Goal: Information Seeking & Learning: Learn about a topic

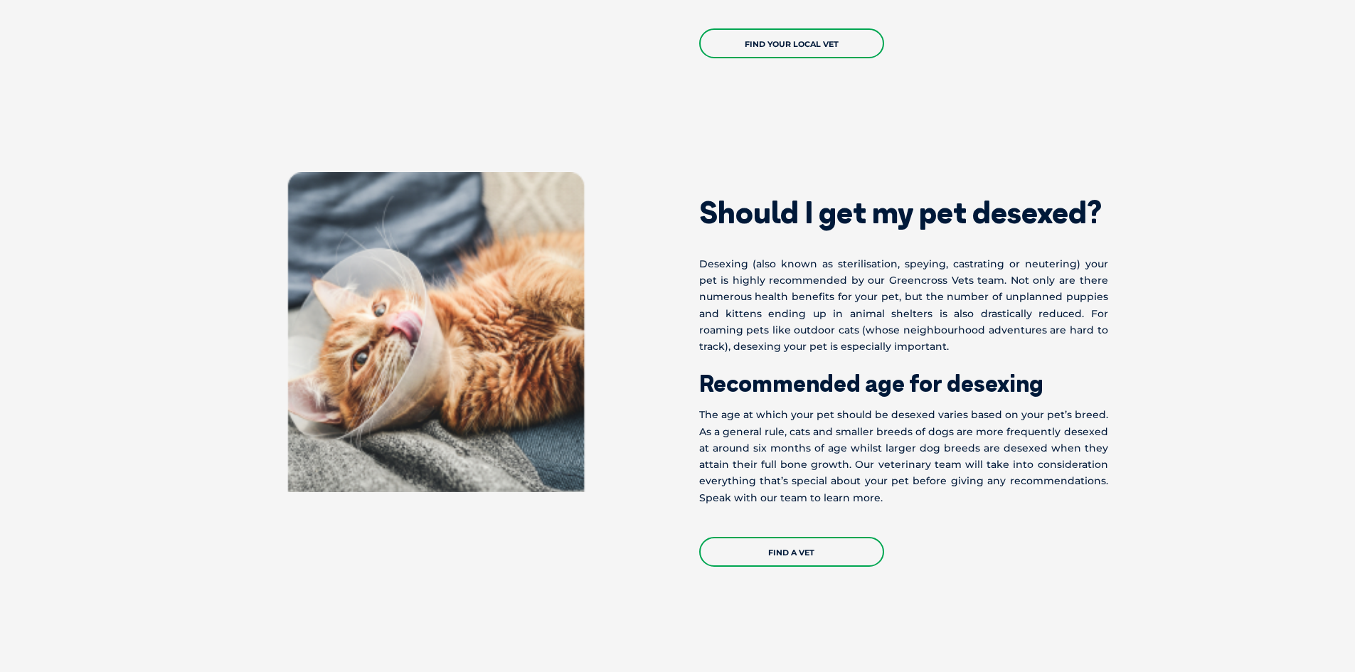
scroll to position [1112, 0]
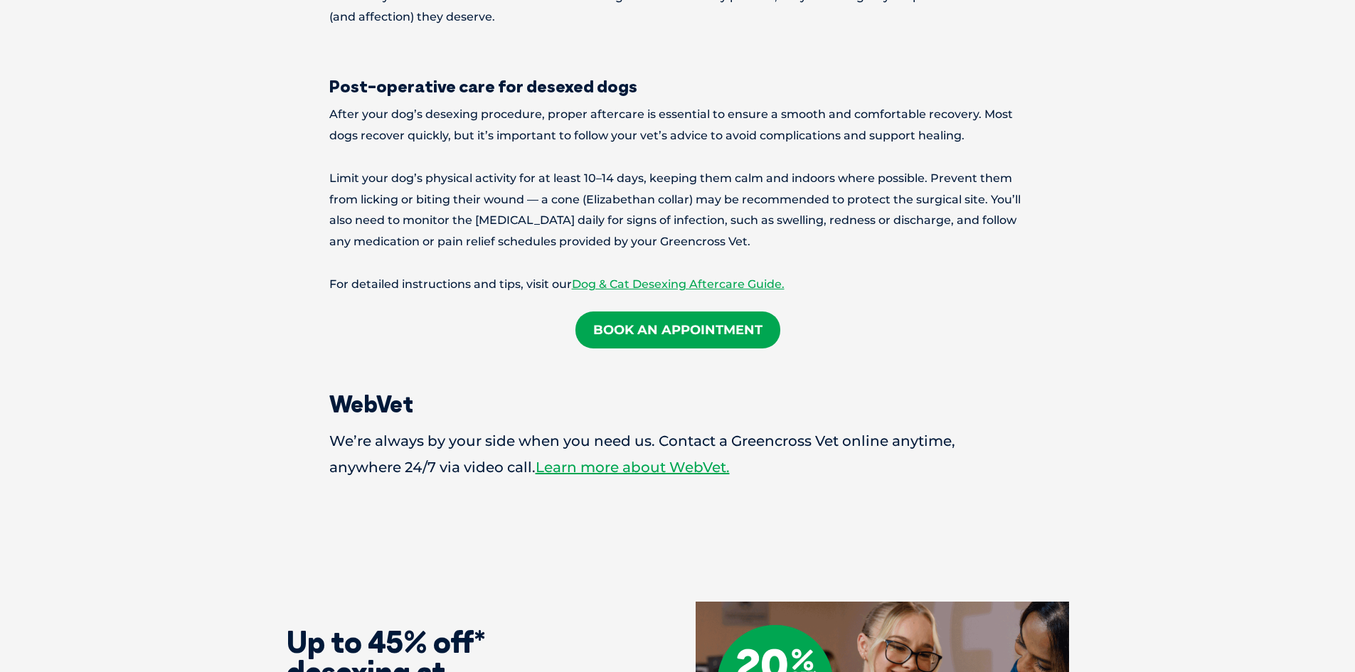
scroll to position [2439, 0]
